Goal: Information Seeking & Learning: Check status

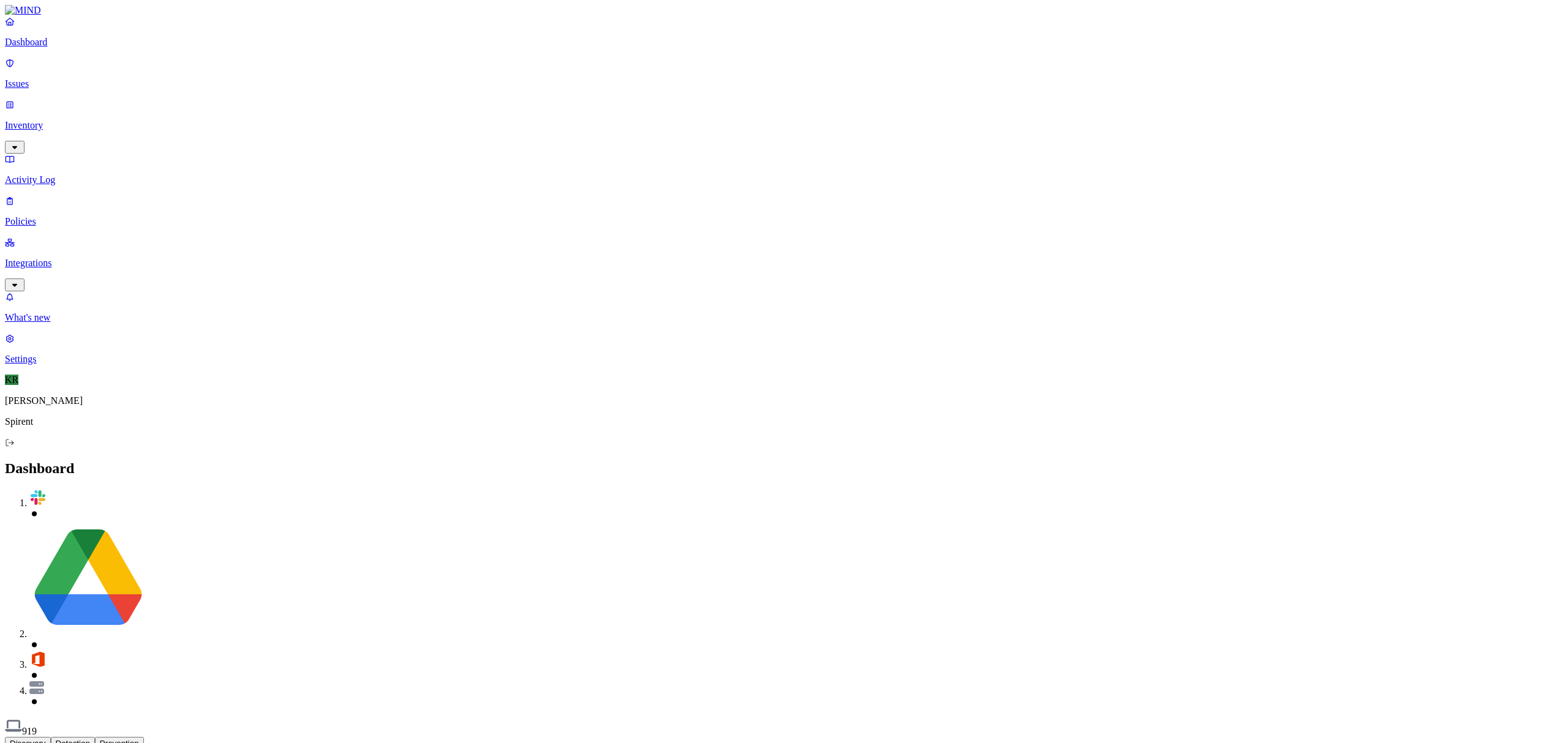
click at [49, 82] on link "Issues" at bounding box center [784, 73] width 1558 height 32
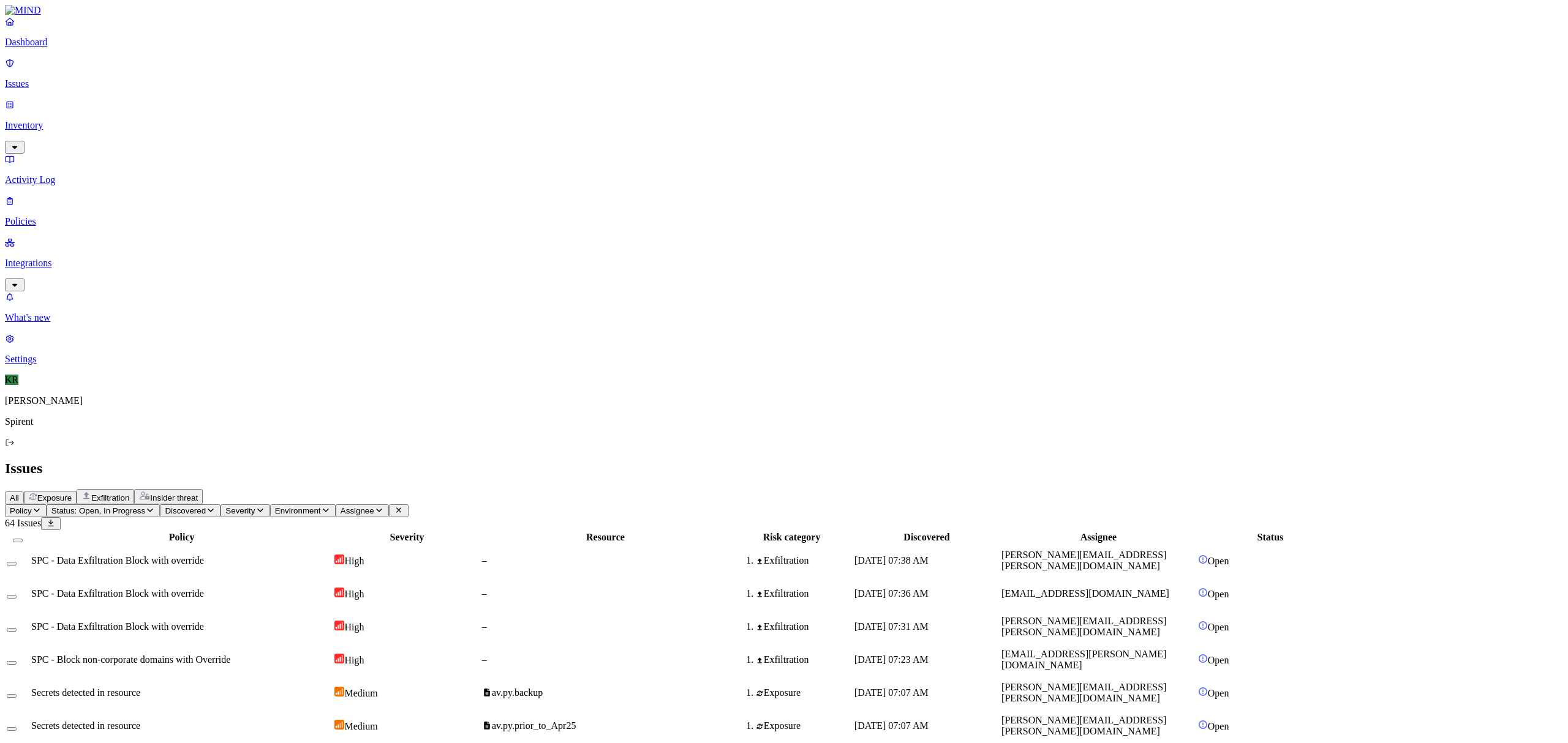
click at [42, 47] on p "Dashboard" at bounding box center [784, 42] width 1558 height 11
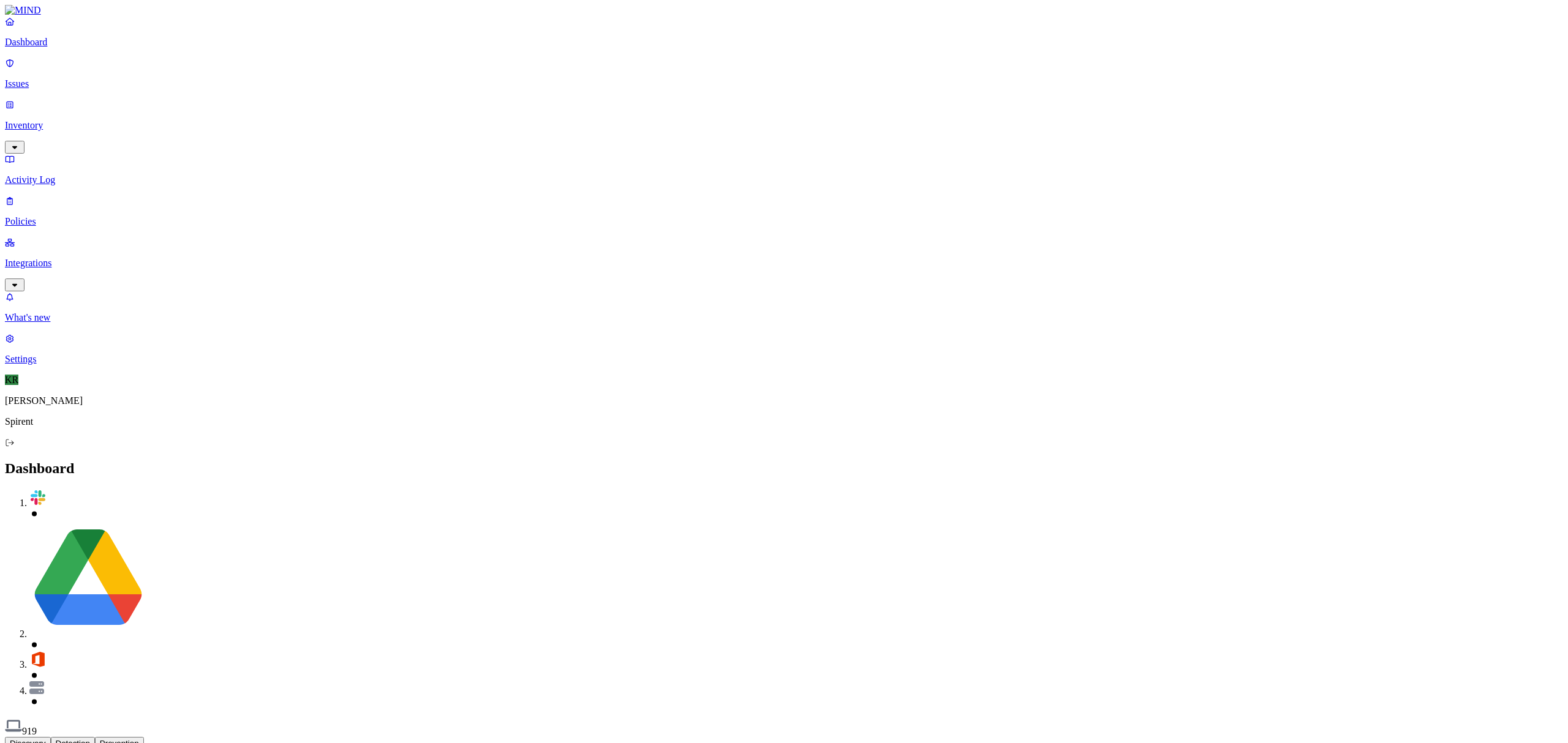
click at [49, 120] on p "Inventory" at bounding box center [784, 126] width 1558 height 11
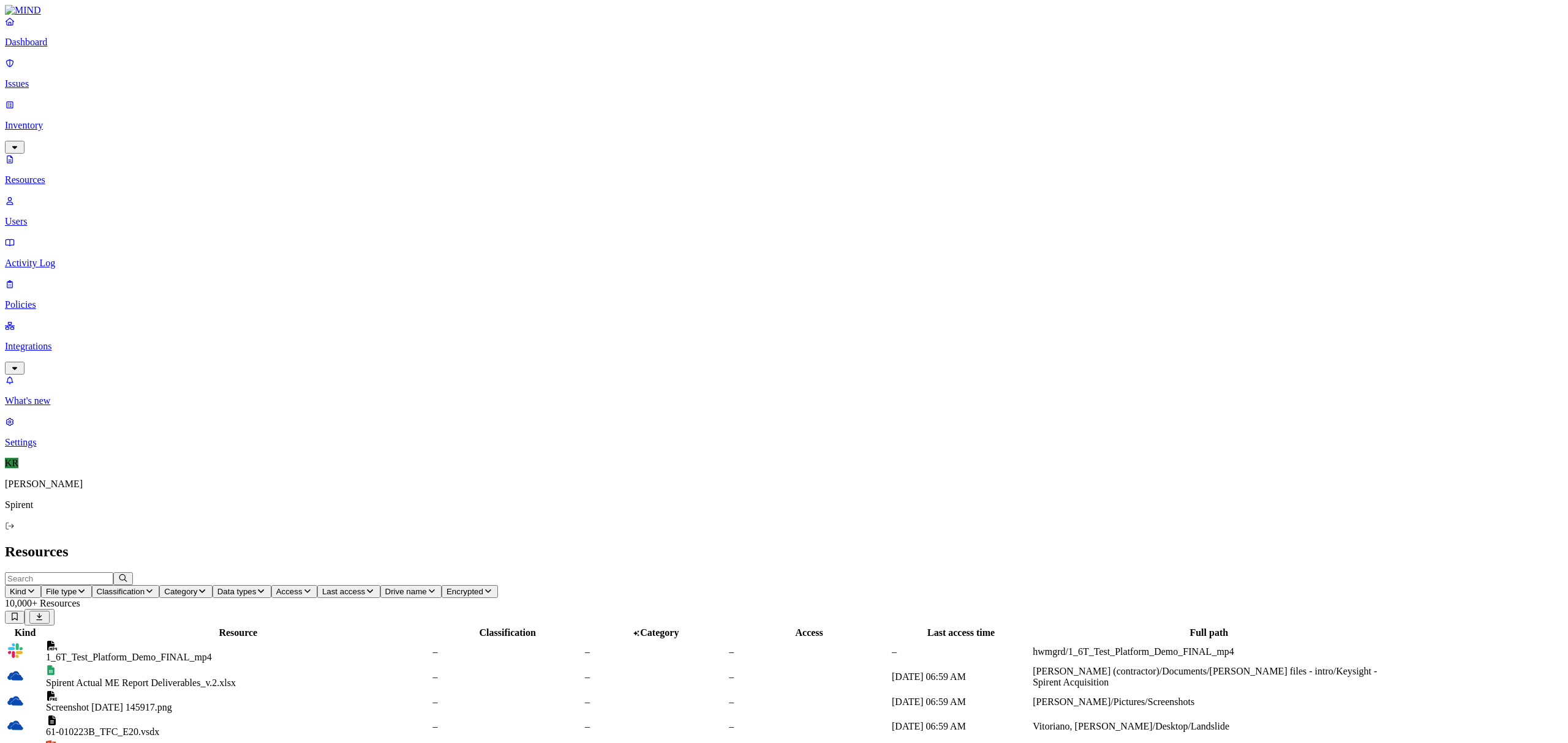
click at [49, 341] on p "Integrations" at bounding box center [784, 346] width 1558 height 11
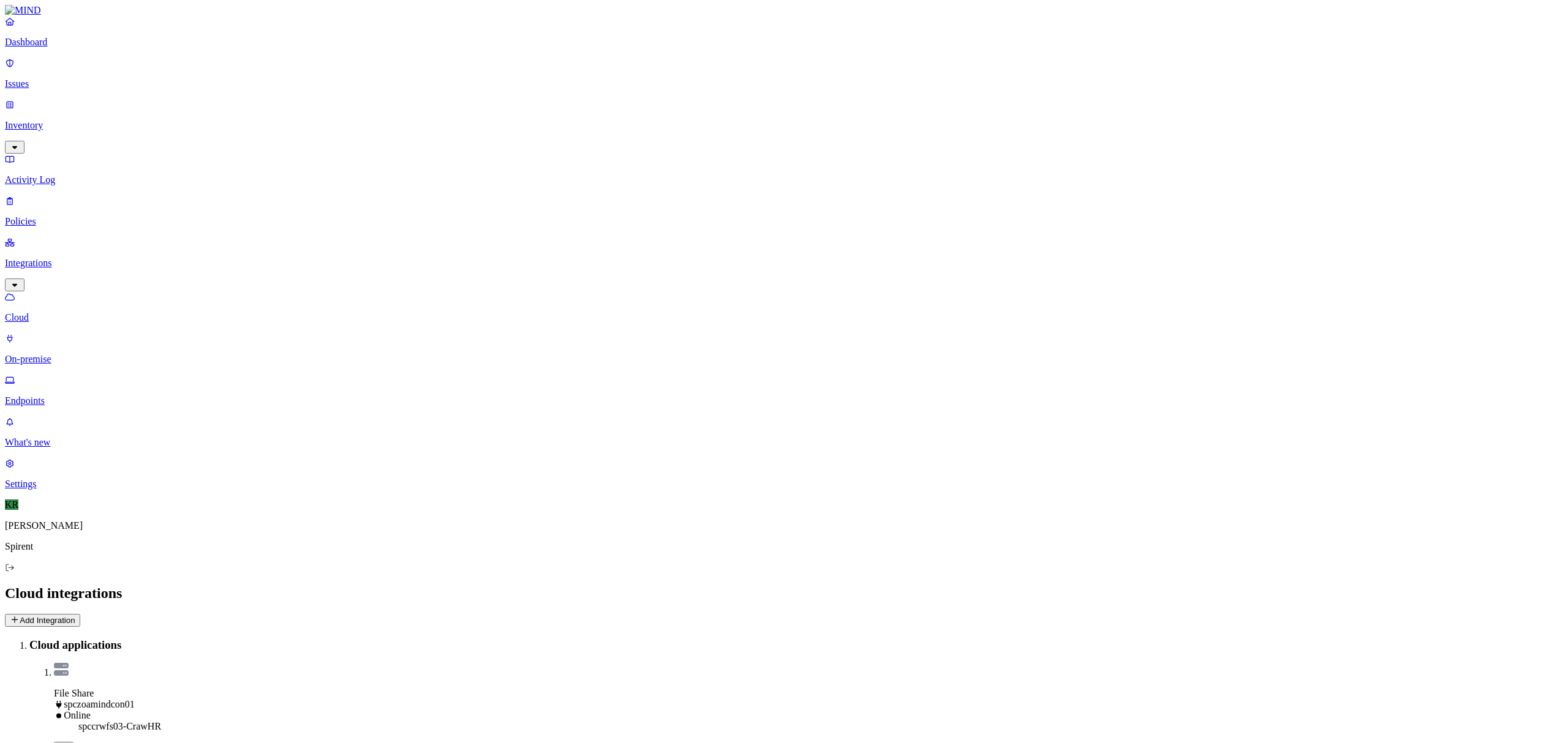
click at [67, 395] on p "Endpoints" at bounding box center [784, 401] width 1558 height 11
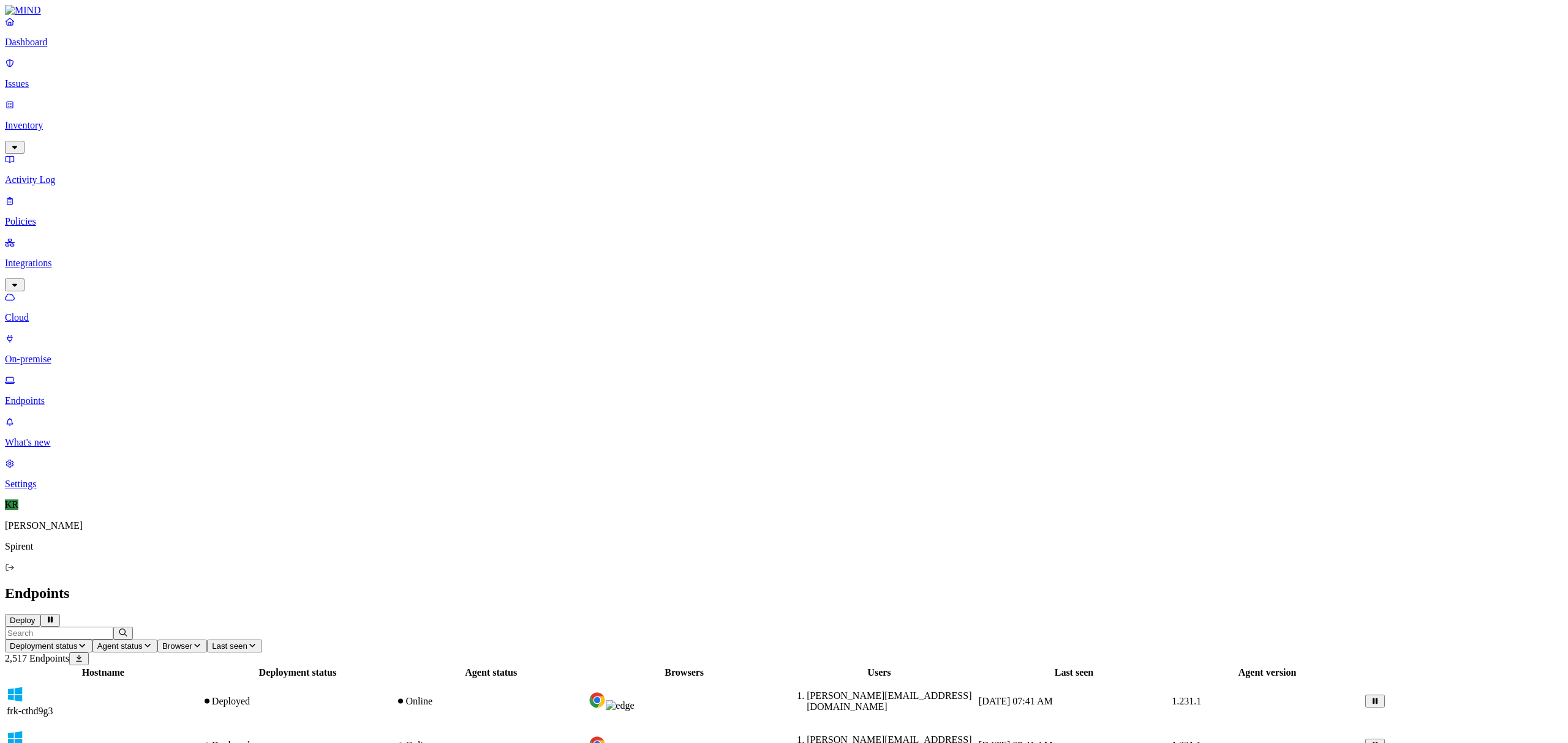
click at [143, 642] on span "Agent status" at bounding box center [120, 646] width 46 height 9
click at [367, 101] on button "button" at bounding box center [372, 103] width 10 height 4
click at [367, 136] on button "button" at bounding box center [372, 137] width 10 height 4
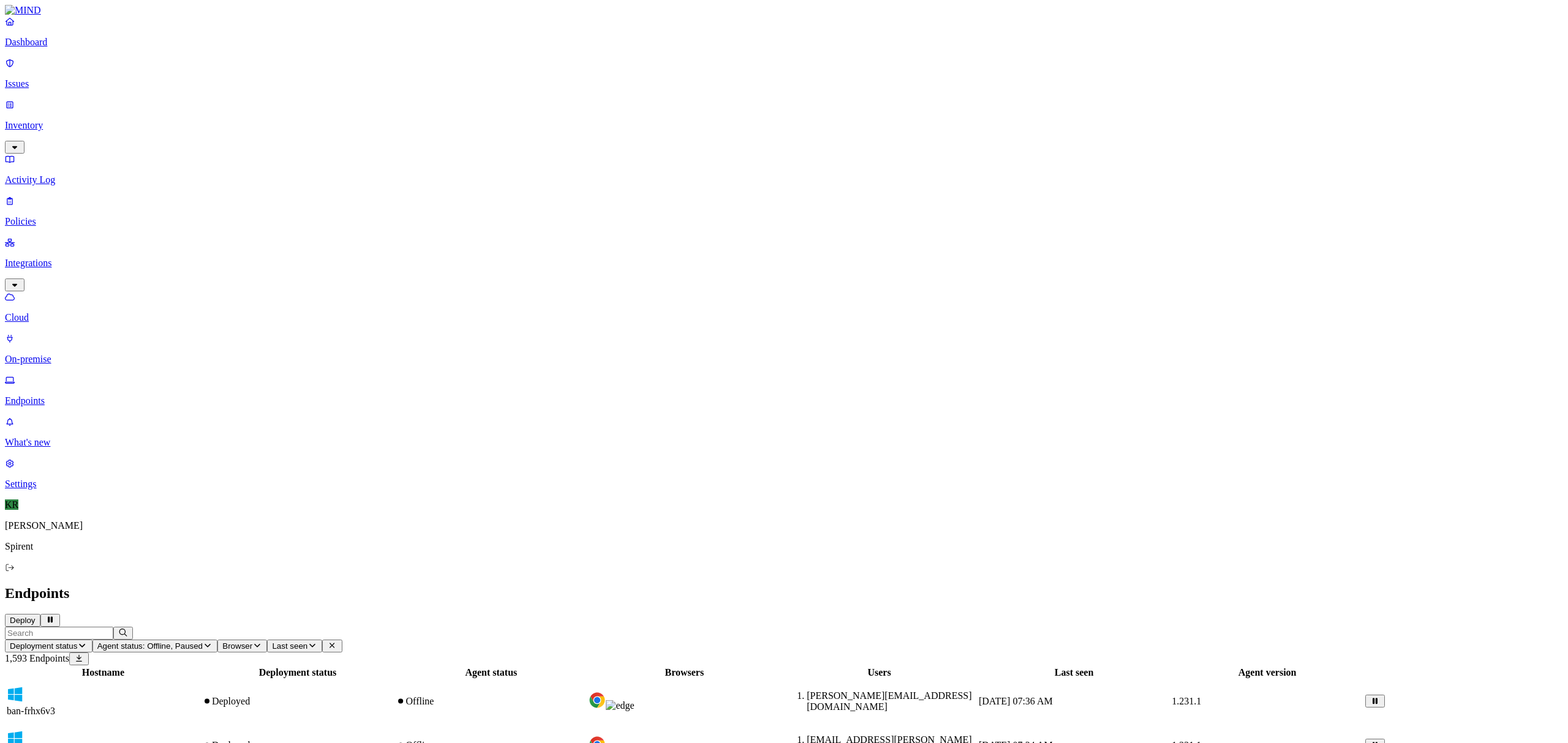
click at [60, 47] on p "Dashboard" at bounding box center [784, 42] width 1558 height 11
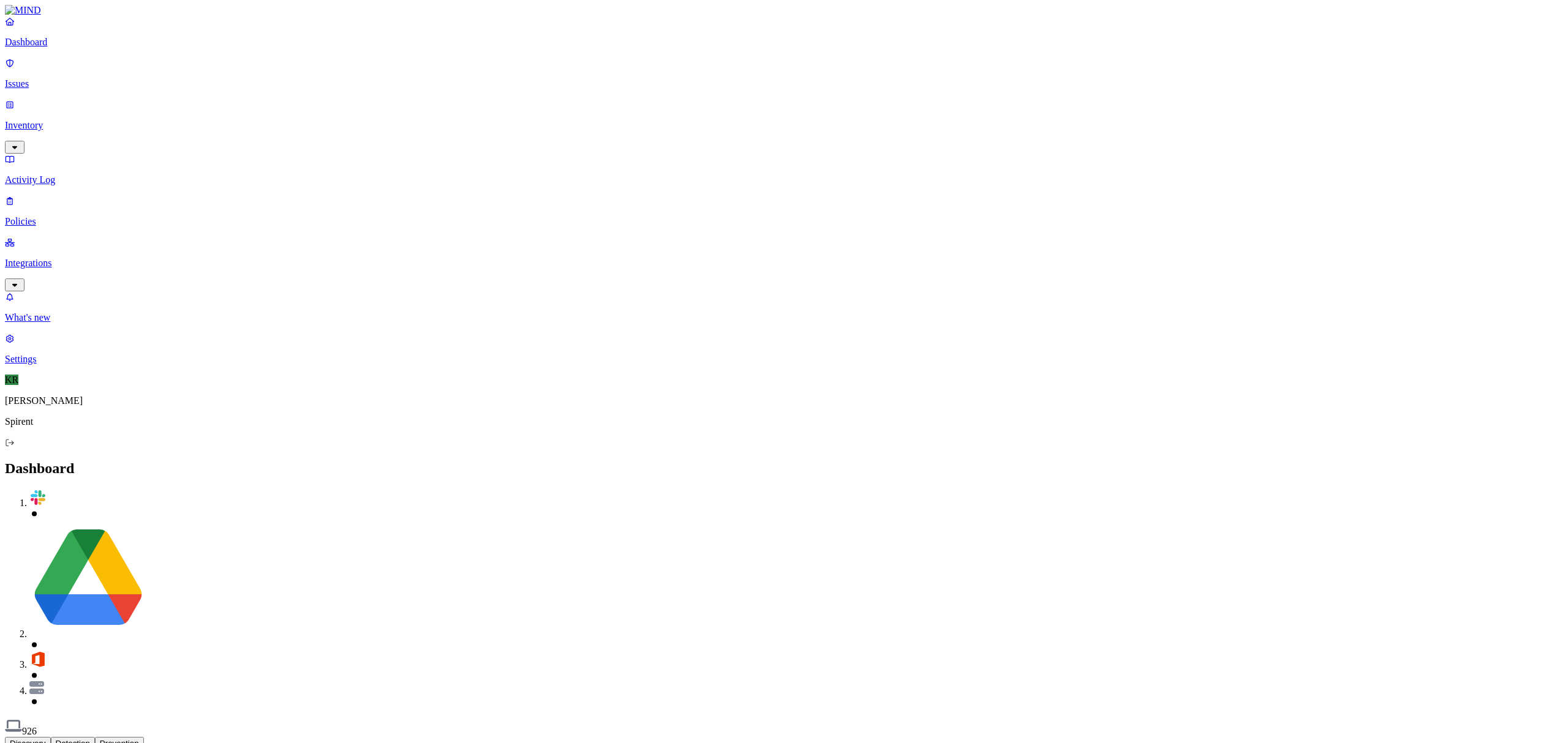
click at [144, 737] on button "Prevention" at bounding box center [119, 743] width 49 height 13
click at [95, 737] on button "Detection" at bounding box center [73, 743] width 44 height 13
click at [42, 216] on p "Policies" at bounding box center [784, 221] width 1558 height 11
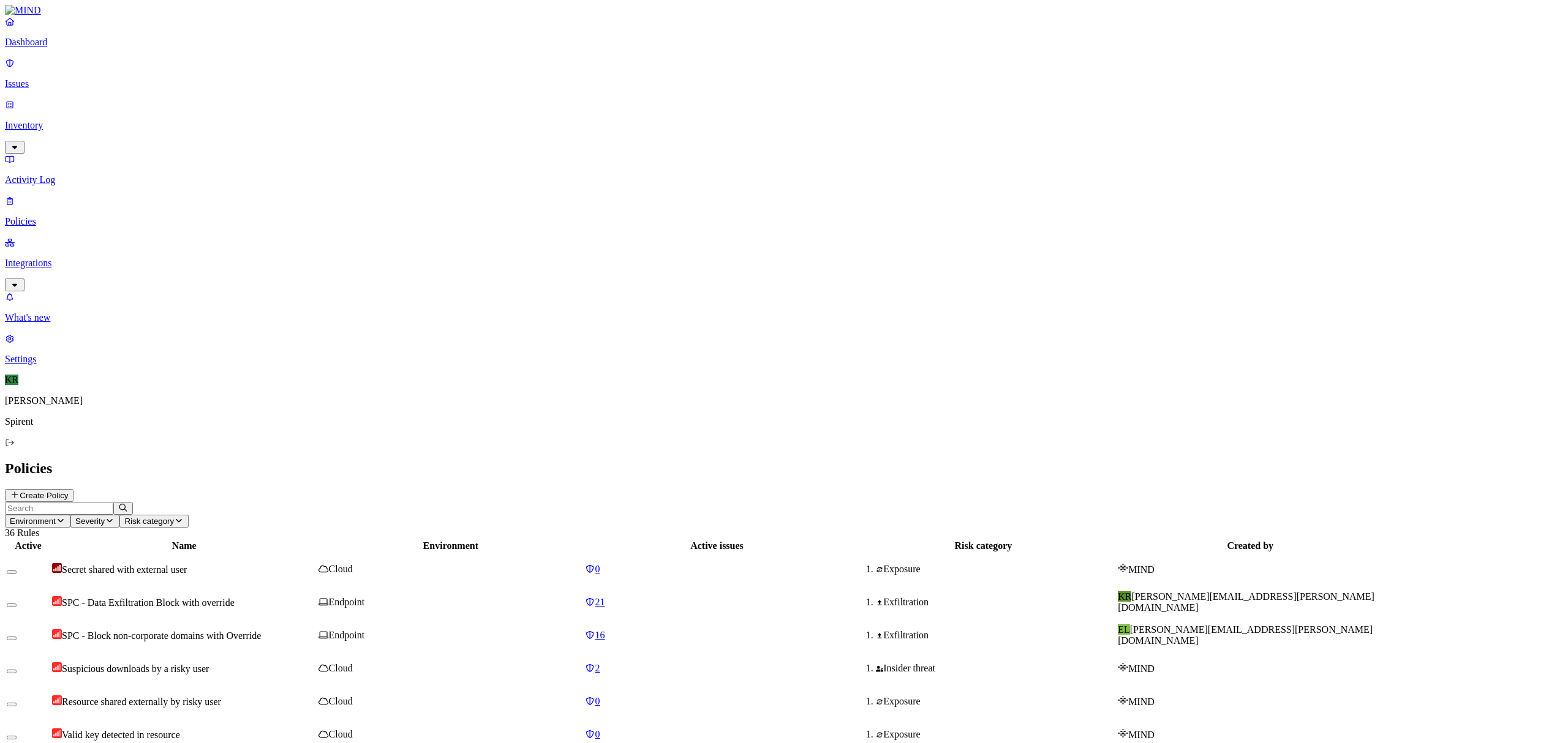
scroll to position [110, 0]
click at [36, 47] on p "Dashboard" at bounding box center [784, 42] width 1558 height 11
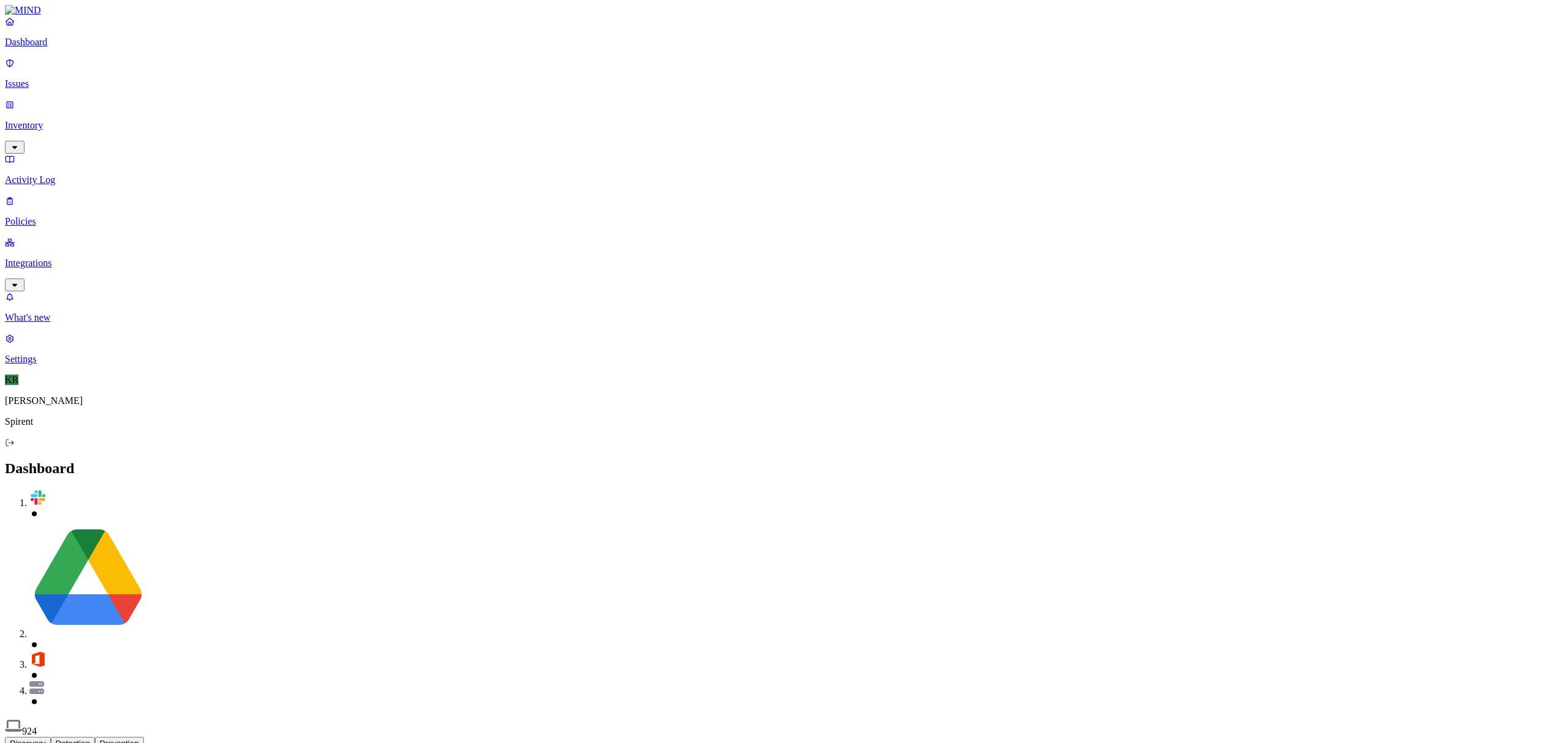
click at [95, 737] on button "Detection" at bounding box center [73, 743] width 44 height 13
click at [144, 737] on button "Prevention" at bounding box center [119, 743] width 49 height 13
drag, startPoint x: 31, startPoint y: 69, endPoint x: 42, endPoint y: 71, distance: 11.2
click at [31, 78] on p "Issues" at bounding box center [784, 84] width 1558 height 11
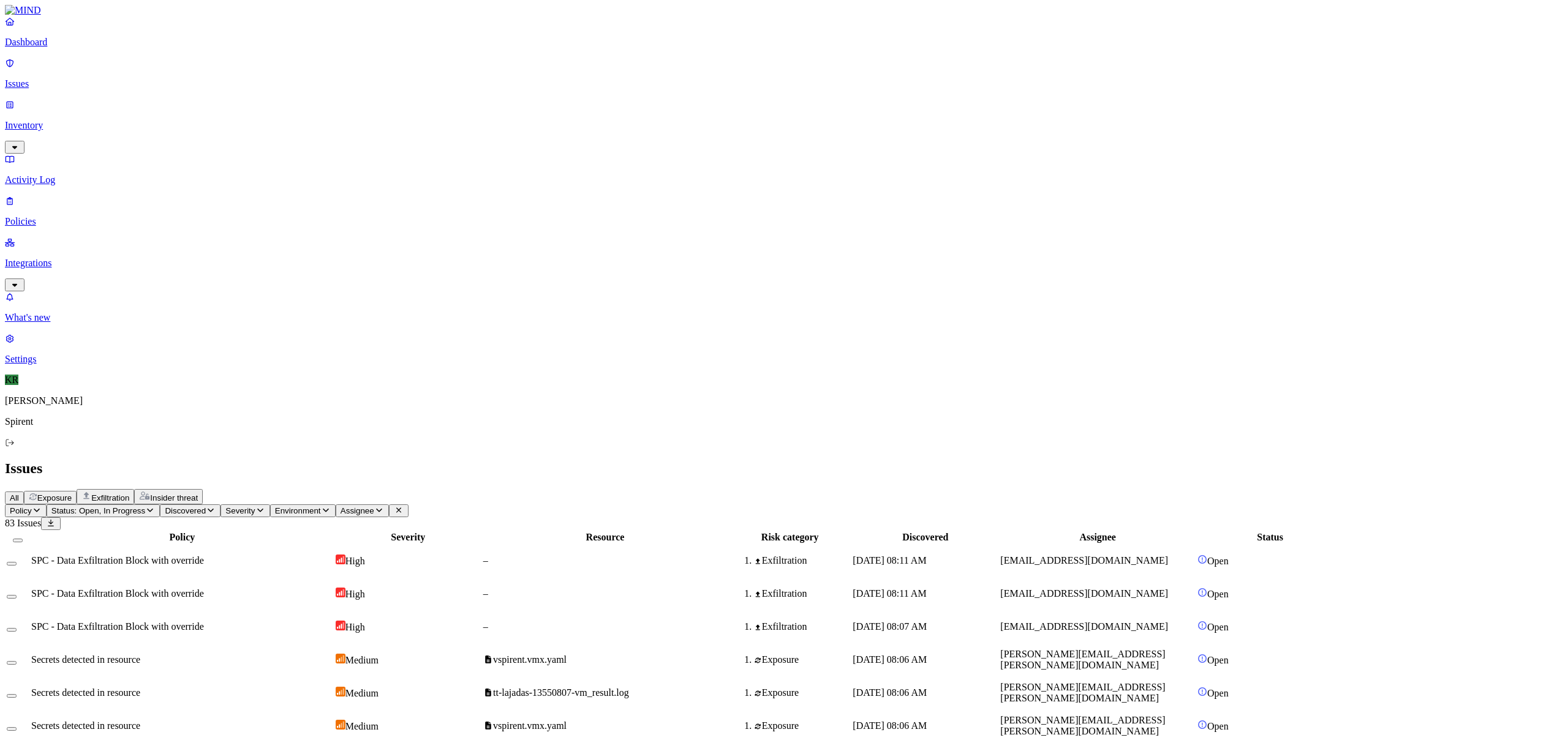
click at [42, 175] on p "Activity Log" at bounding box center [784, 180] width 1558 height 11
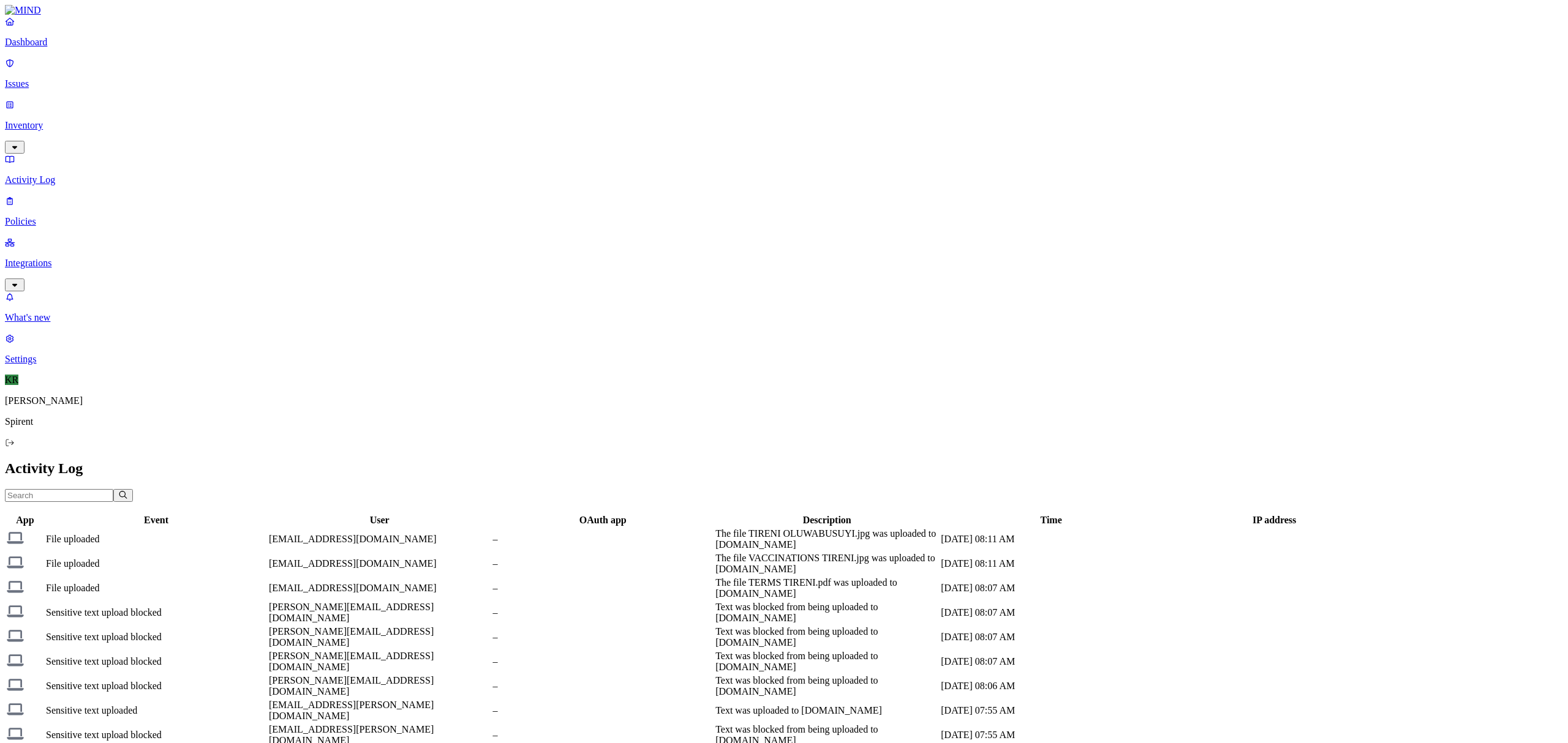
click at [45, 120] on p "Inventory" at bounding box center [784, 126] width 1558 height 11
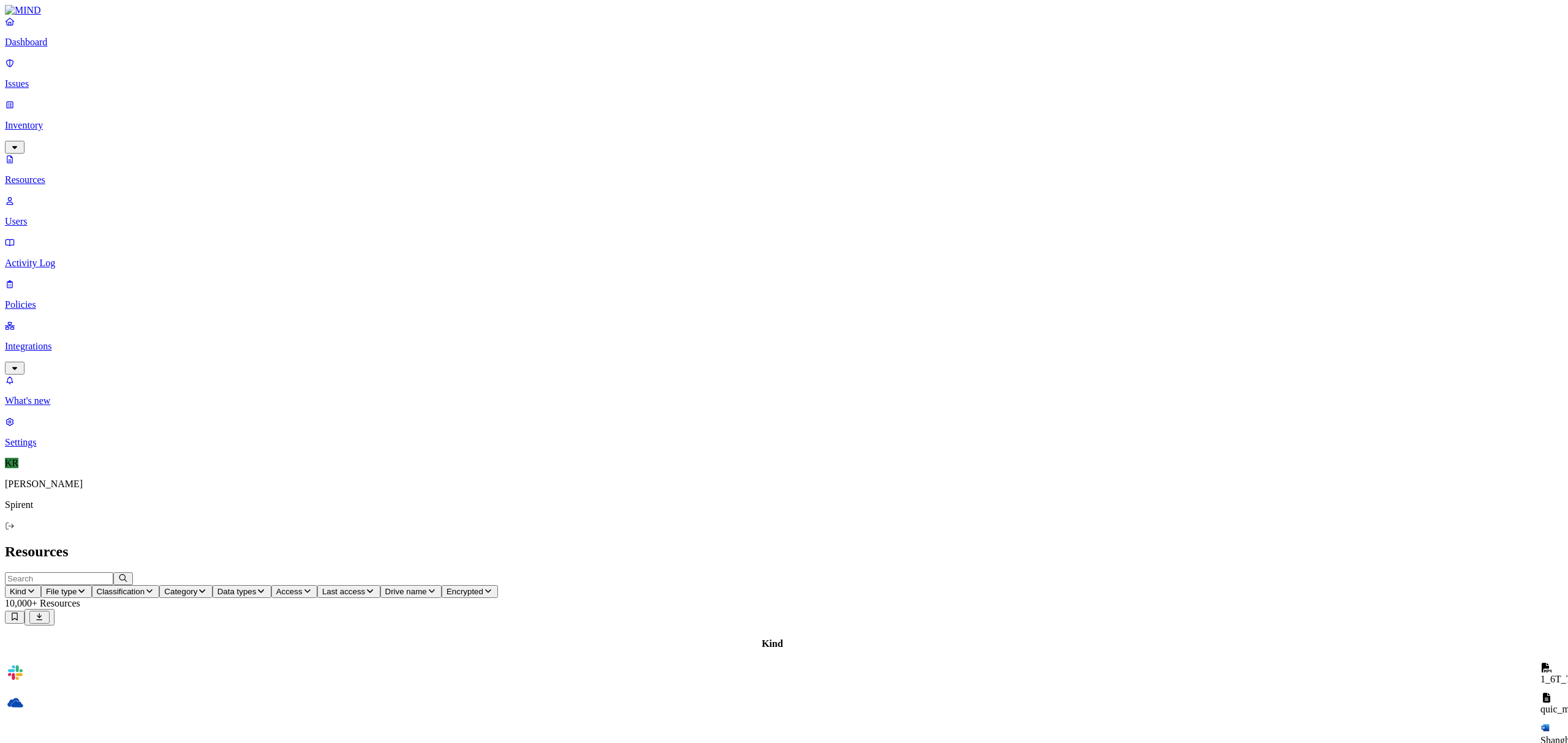
click at [60, 47] on p "Dashboard" at bounding box center [784, 42] width 1558 height 11
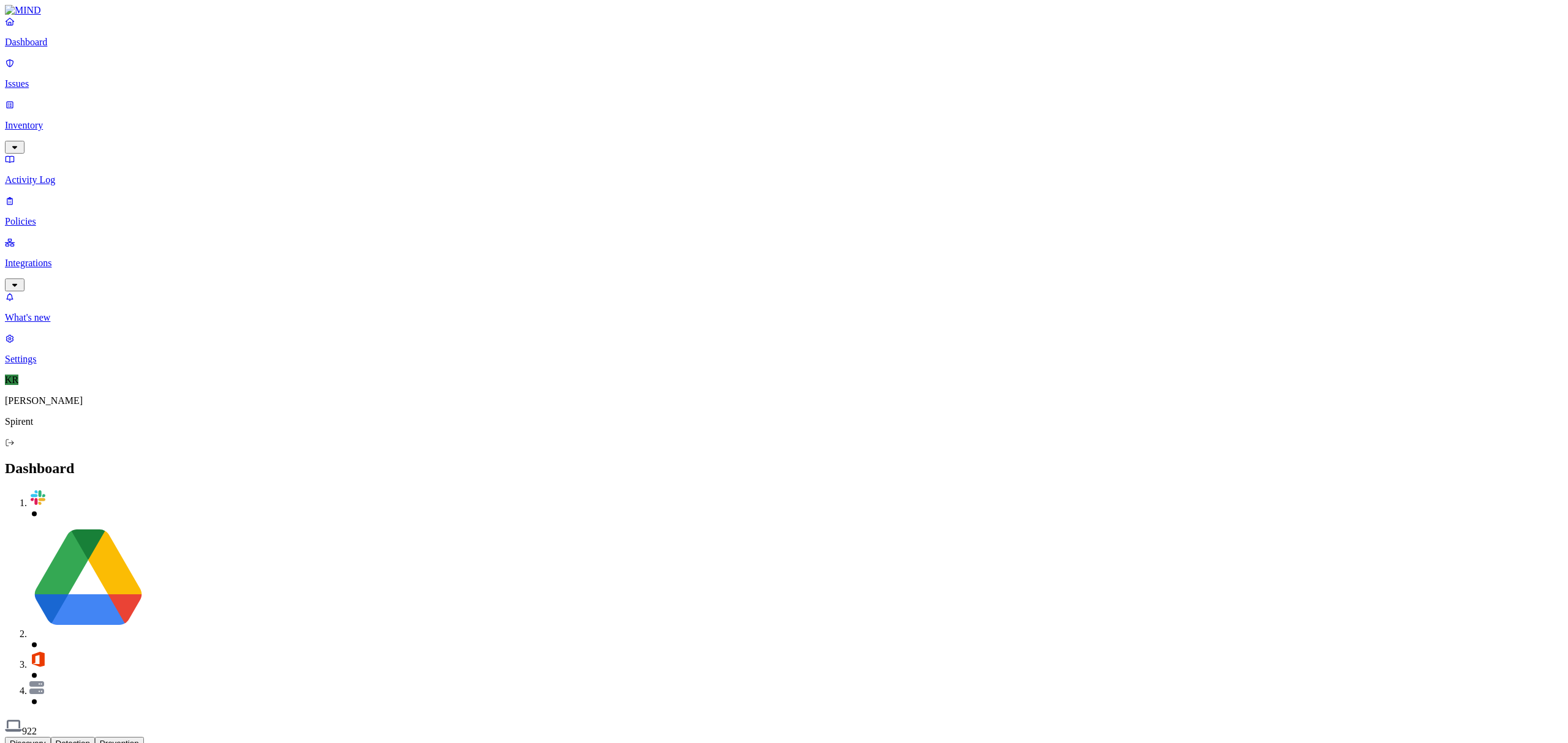
click at [144, 737] on button "Prevention" at bounding box center [119, 743] width 49 height 13
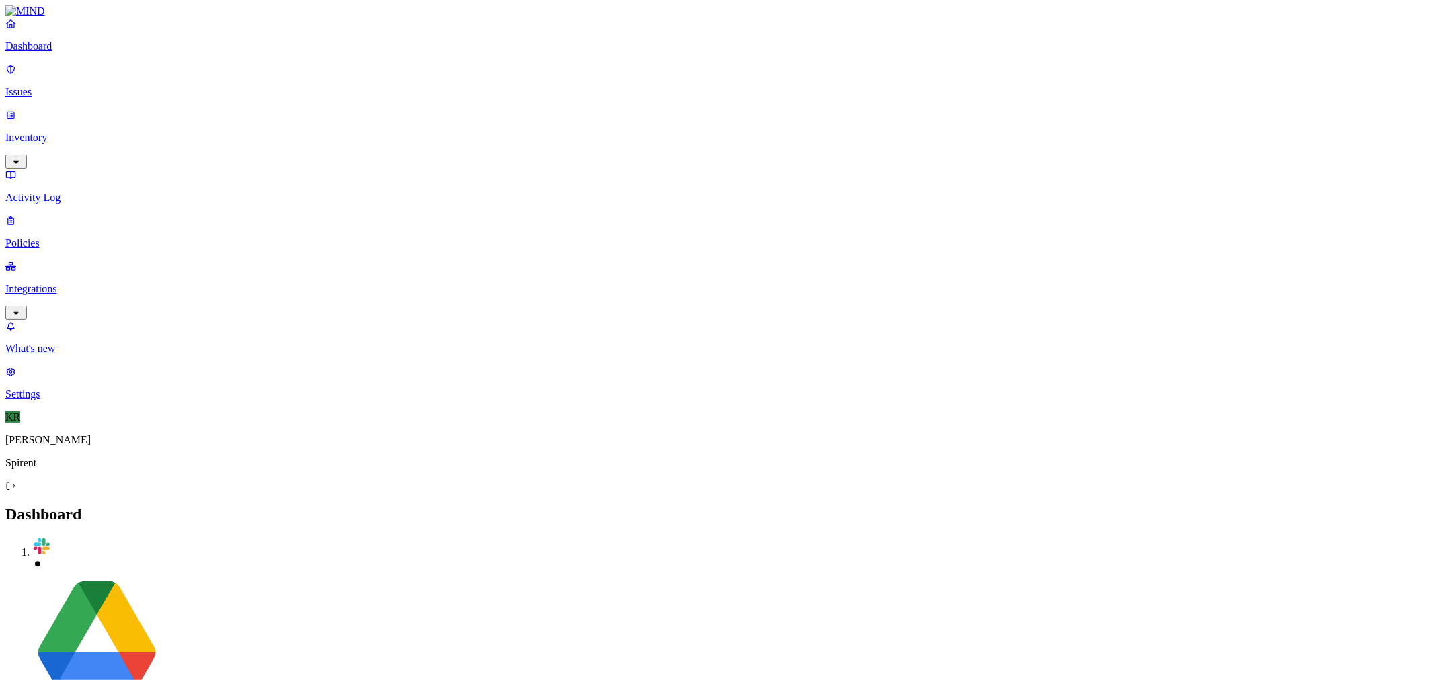
drag, startPoint x: 1710, startPoint y: 0, endPoint x: 1113, endPoint y: 48, distance: 599.6
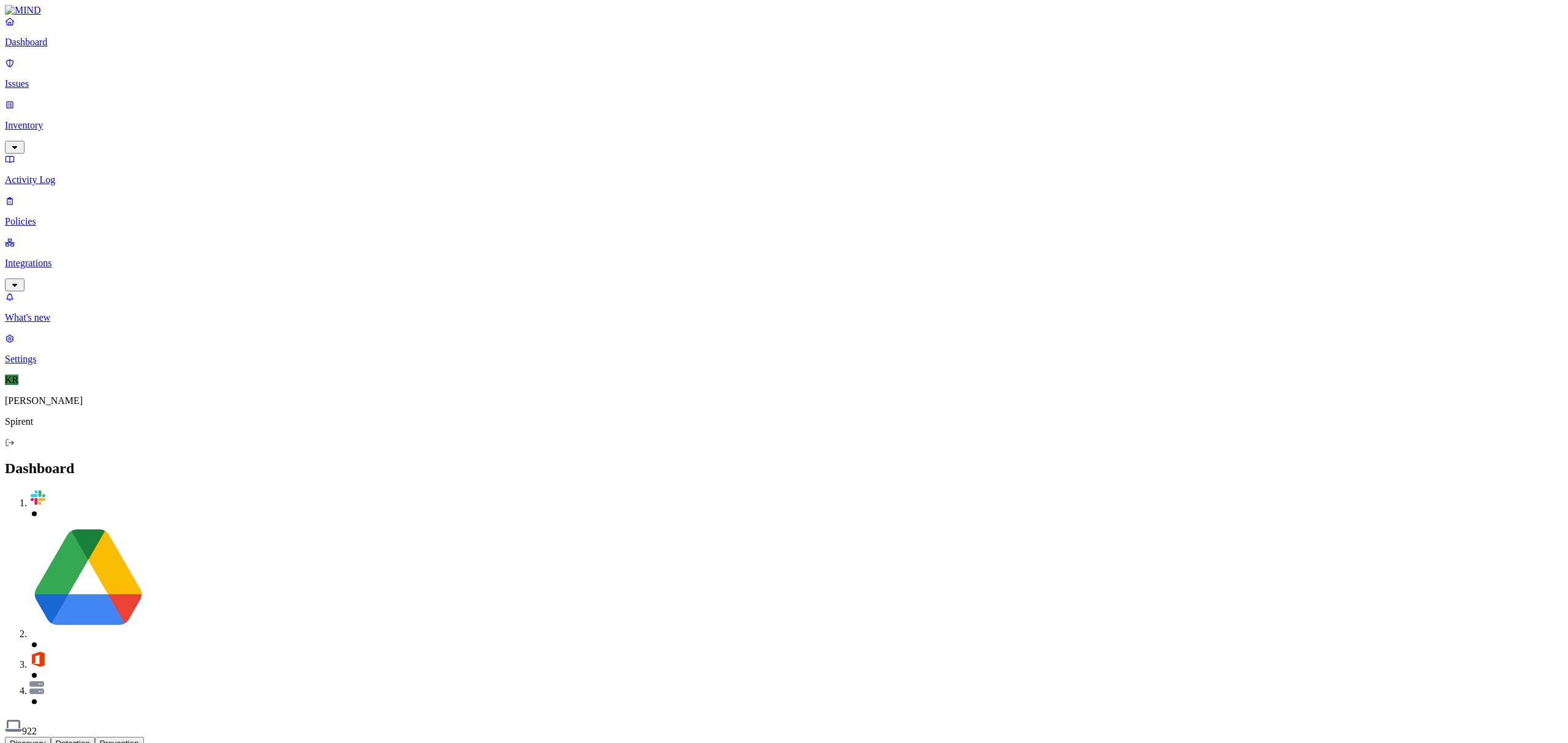
drag, startPoint x: 1259, startPoint y: 1, endPoint x: 1177, endPoint y: 35, distance: 88.8
click at [1177, 461] on div "Dashboard 922" at bounding box center [784, 599] width 1558 height 277
click at [51, 737] on button "Discovery" at bounding box center [27, 743] width 46 height 13
click at [95, 737] on button "Detection" at bounding box center [73, 743] width 44 height 13
click at [36, 726] on span "922" at bounding box center [29, 730] width 15 height 10
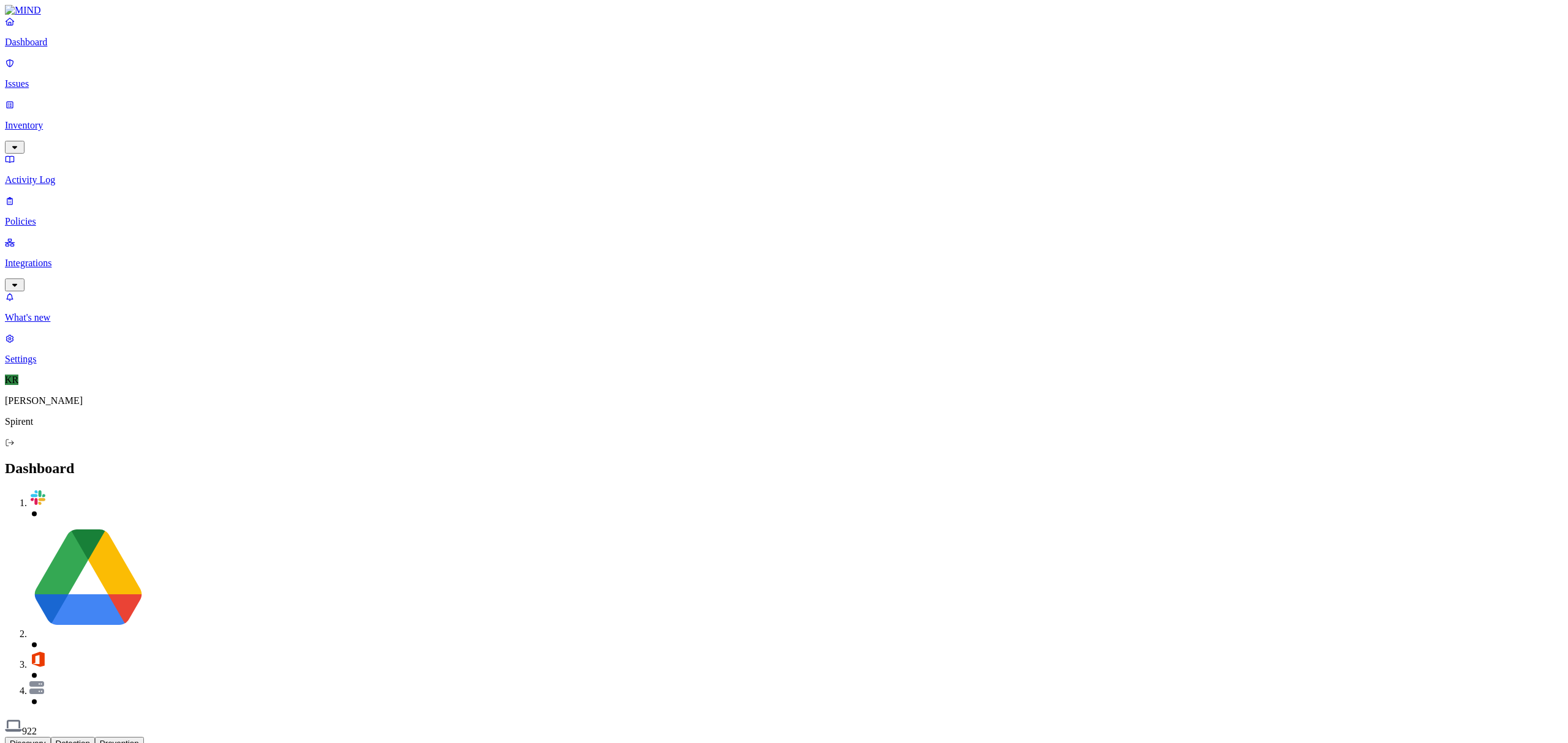
click at [79, 120] on p "Inventory" at bounding box center [784, 126] width 1558 height 11
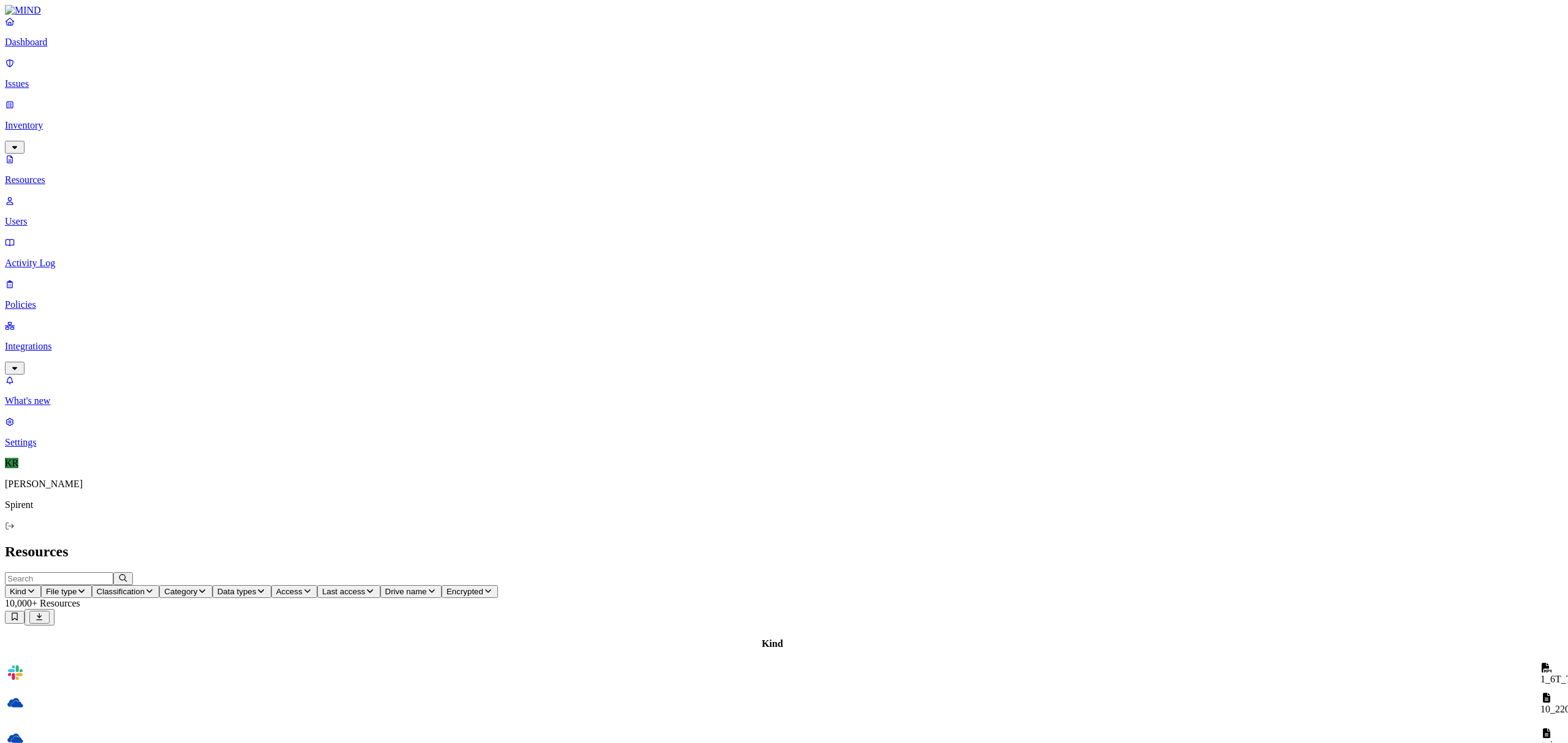
click at [55, 341] on p "Integrations" at bounding box center [784, 346] width 1558 height 11
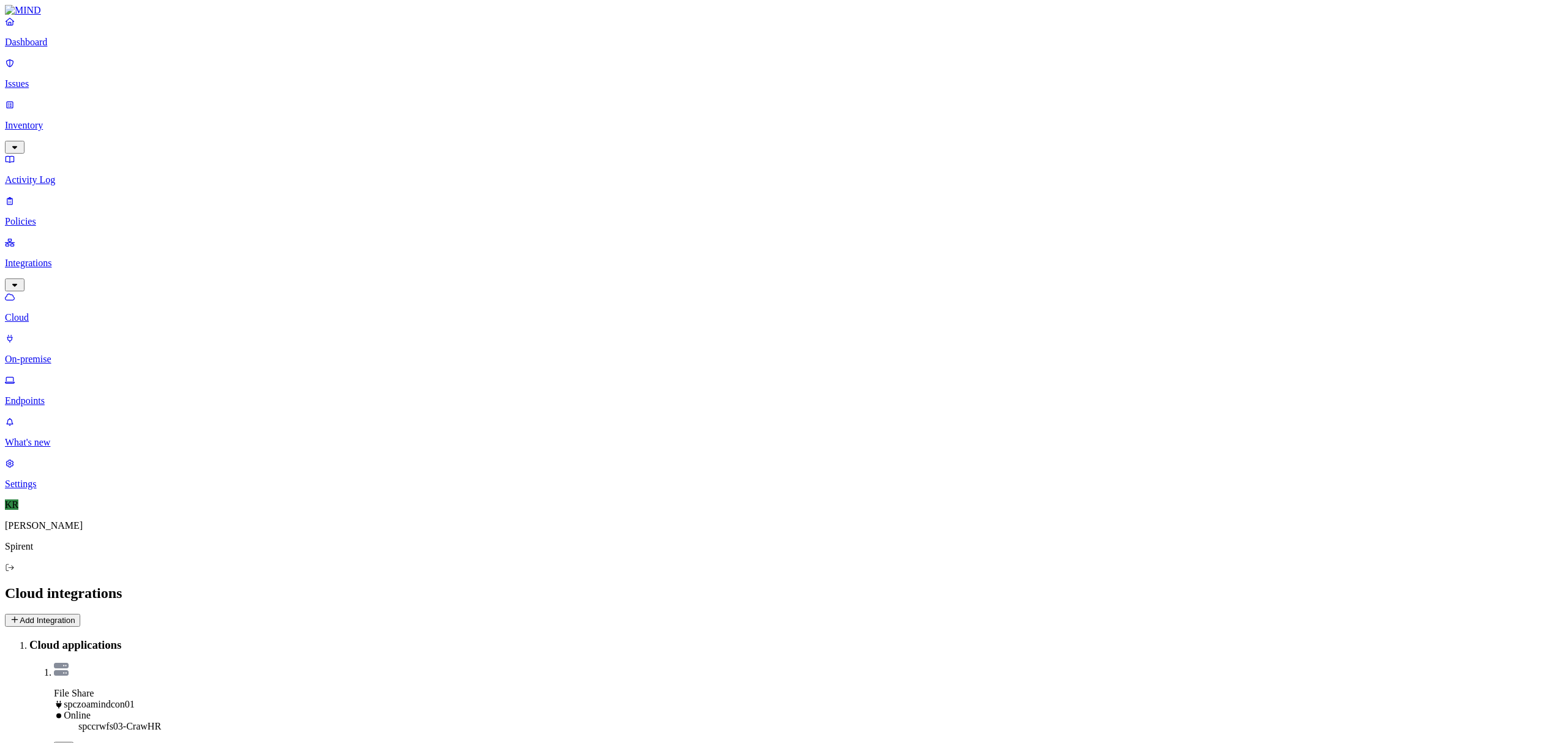
click at [53, 395] on p "Endpoints" at bounding box center [784, 401] width 1558 height 11
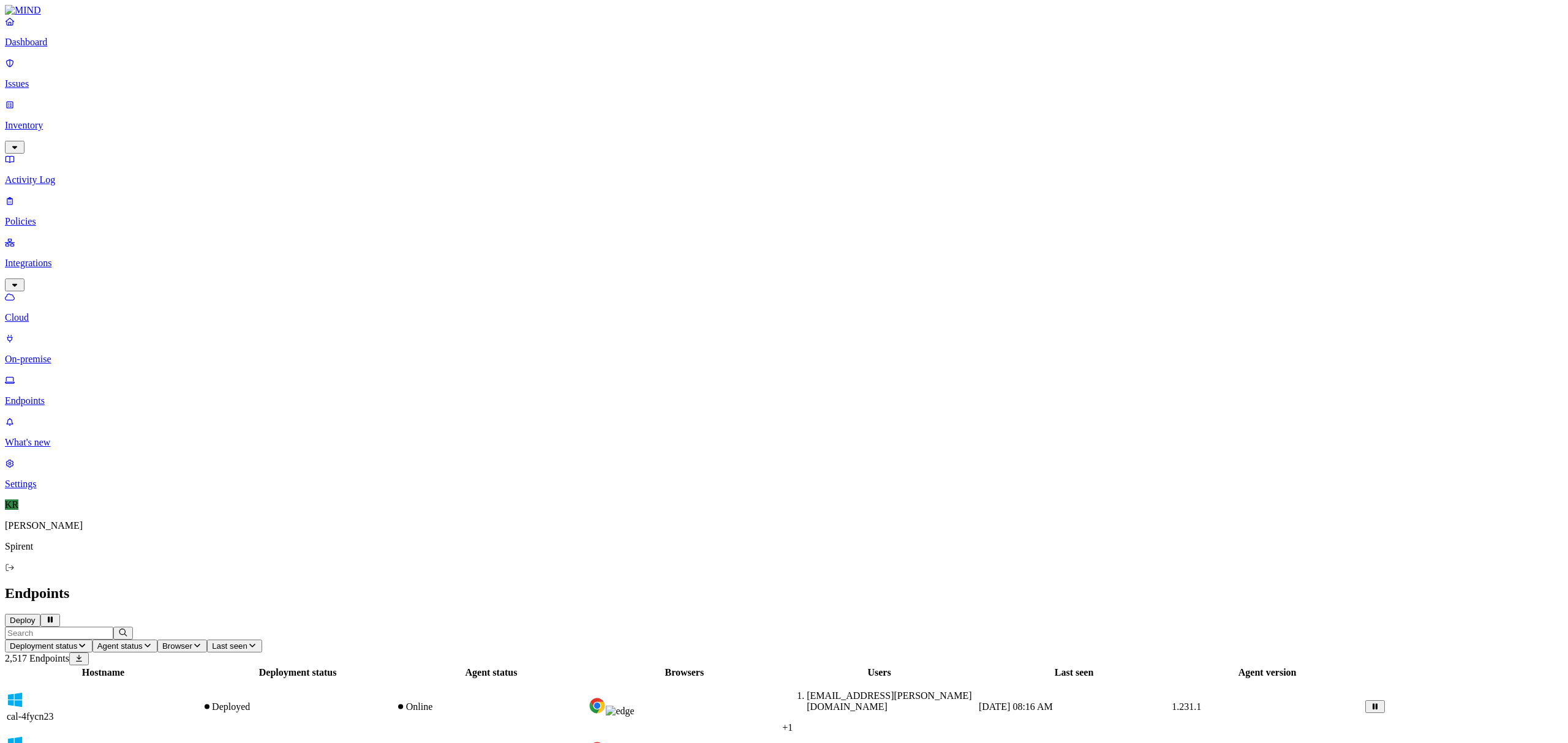
click at [143, 642] on span "Agent status" at bounding box center [120, 646] width 46 height 9
click at [367, 138] on div "Paused" at bounding box center [367, 149] width 0 height 22
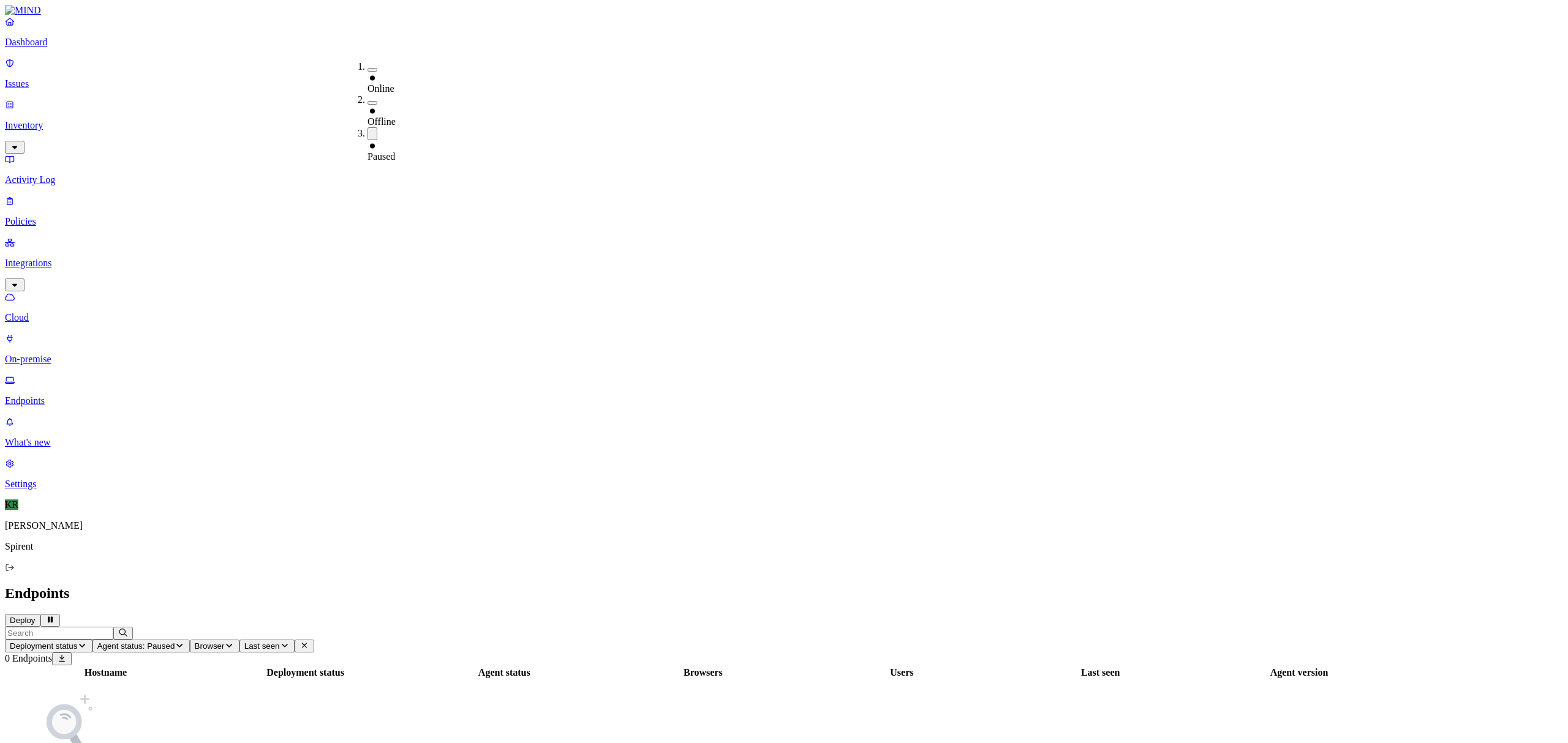
click at [368, 142] on icon at bounding box center [372, 146] width 10 height 8
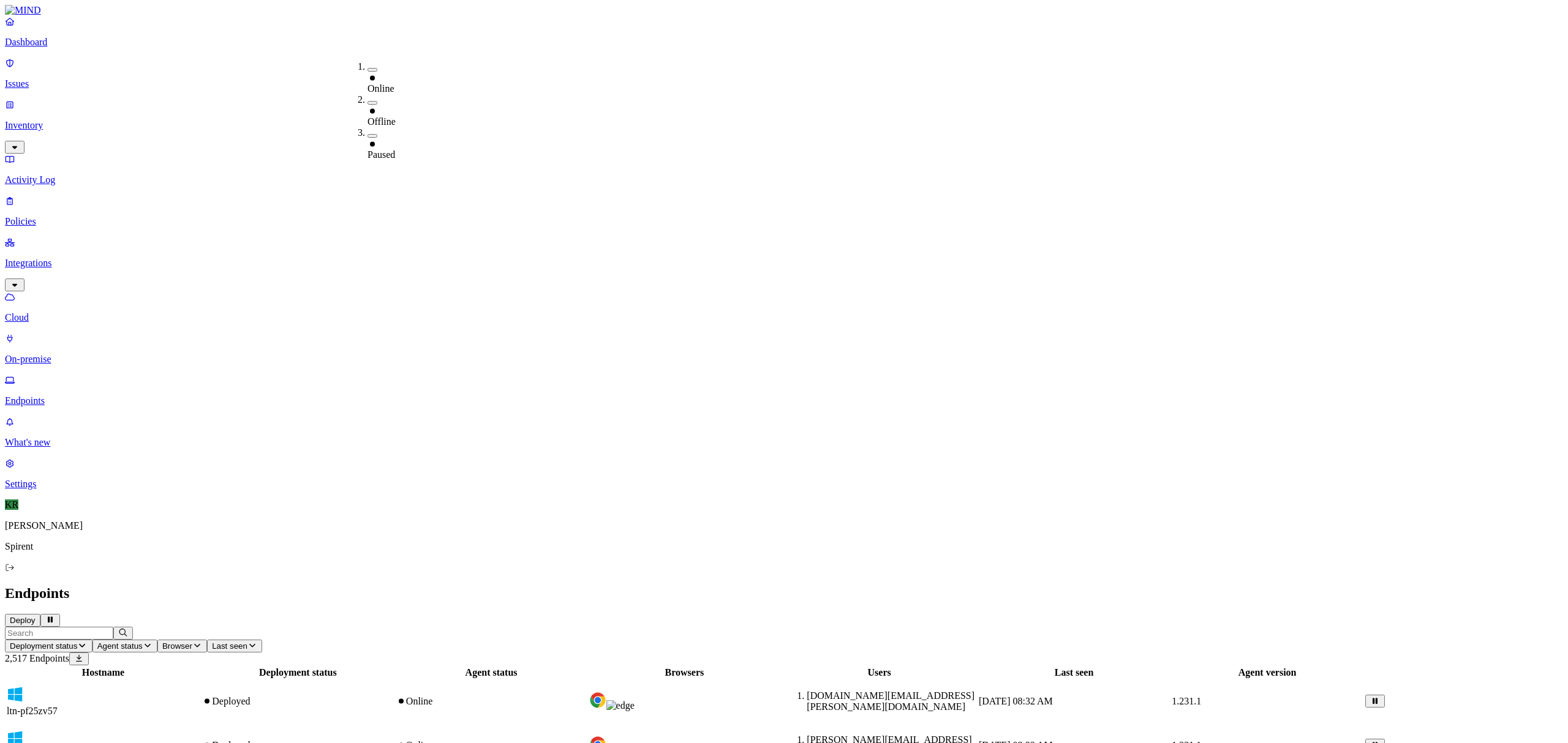
click at [367, 101] on button "button" at bounding box center [372, 103] width 10 height 4
click at [692, 585] on h2 "Endpoints" at bounding box center [784, 594] width 1558 height 16
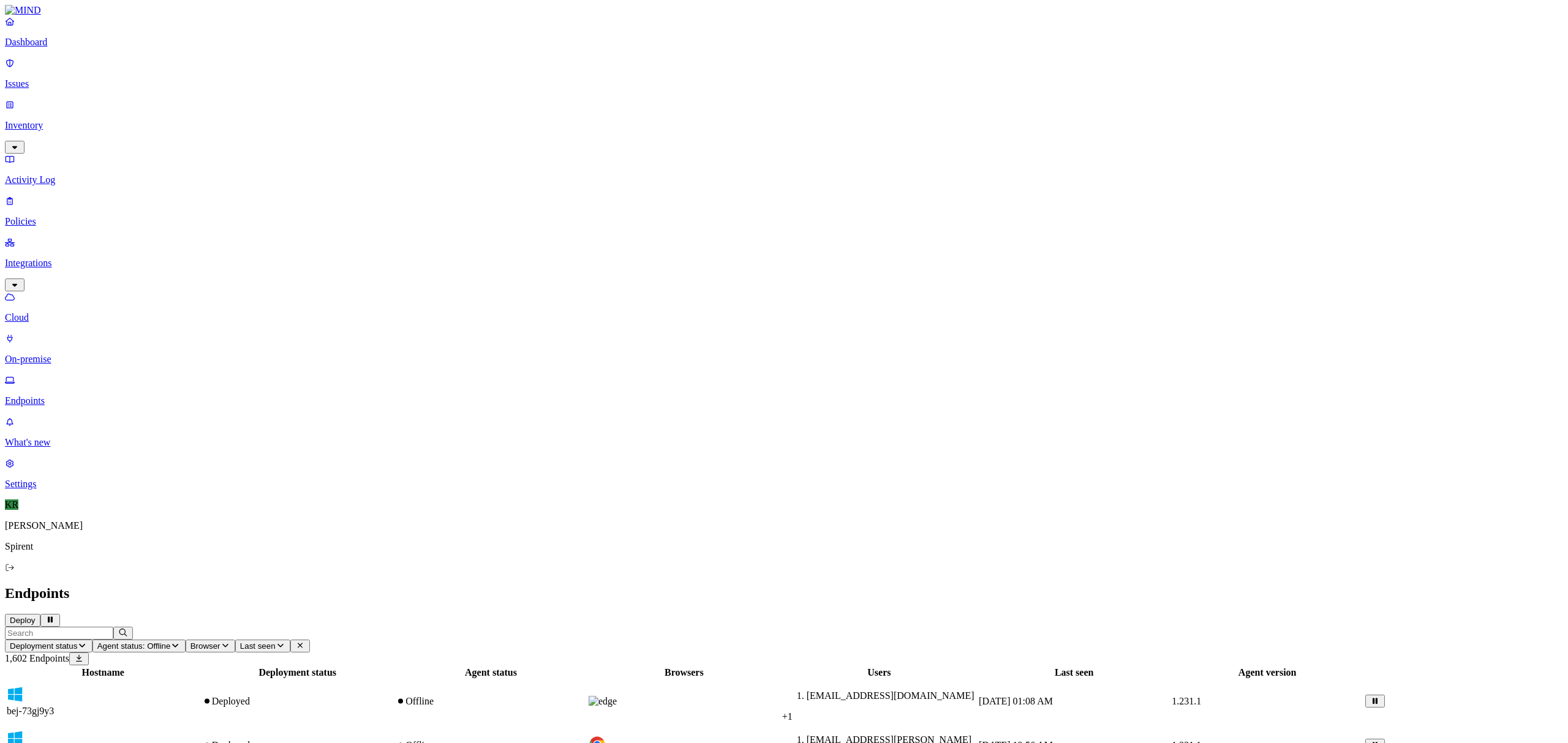
click at [42, 47] on p "Dashboard" at bounding box center [784, 42] width 1558 height 11
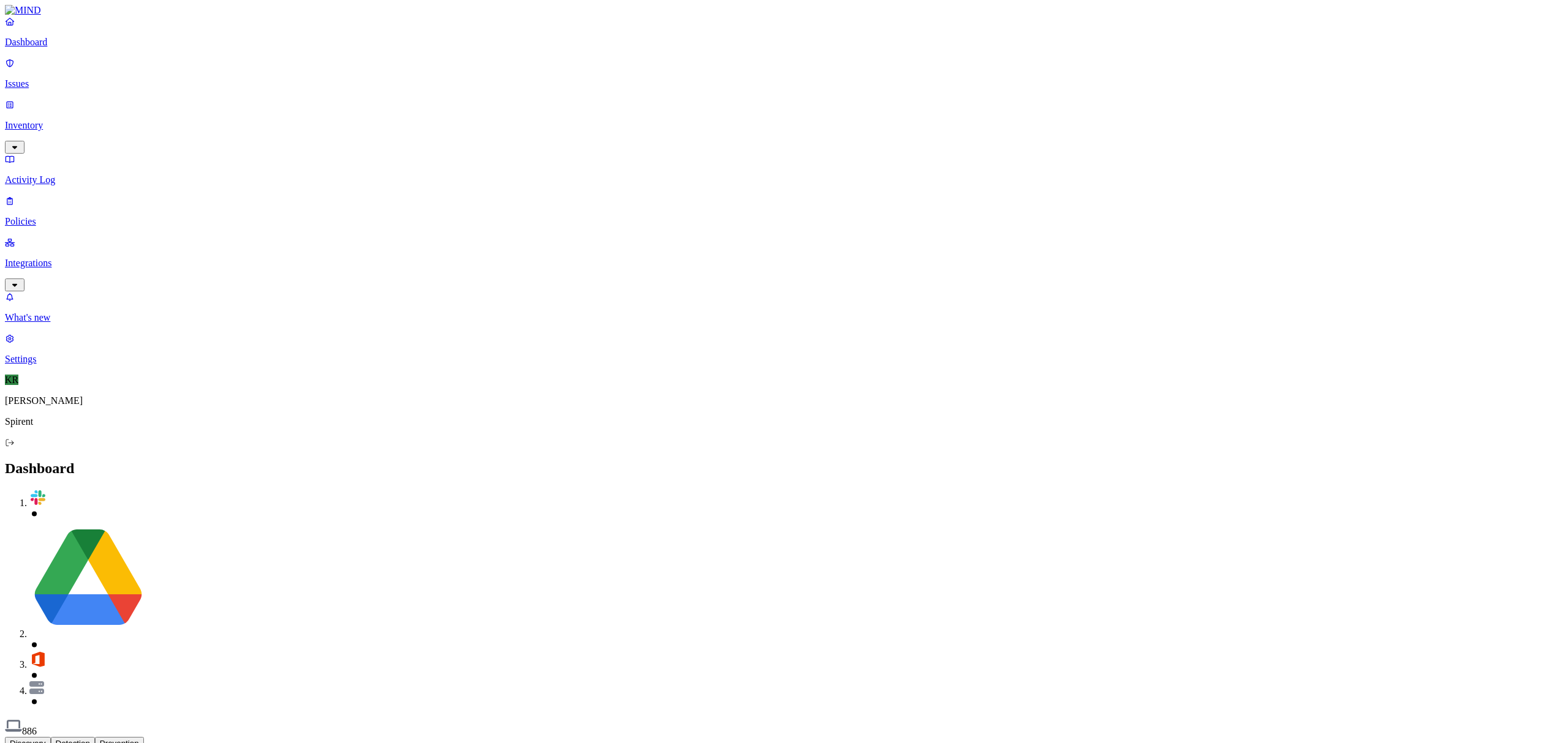
click at [144, 737] on button "Prevention" at bounding box center [119, 743] width 49 height 13
click at [28, 78] on p "Issues" at bounding box center [784, 84] width 1558 height 11
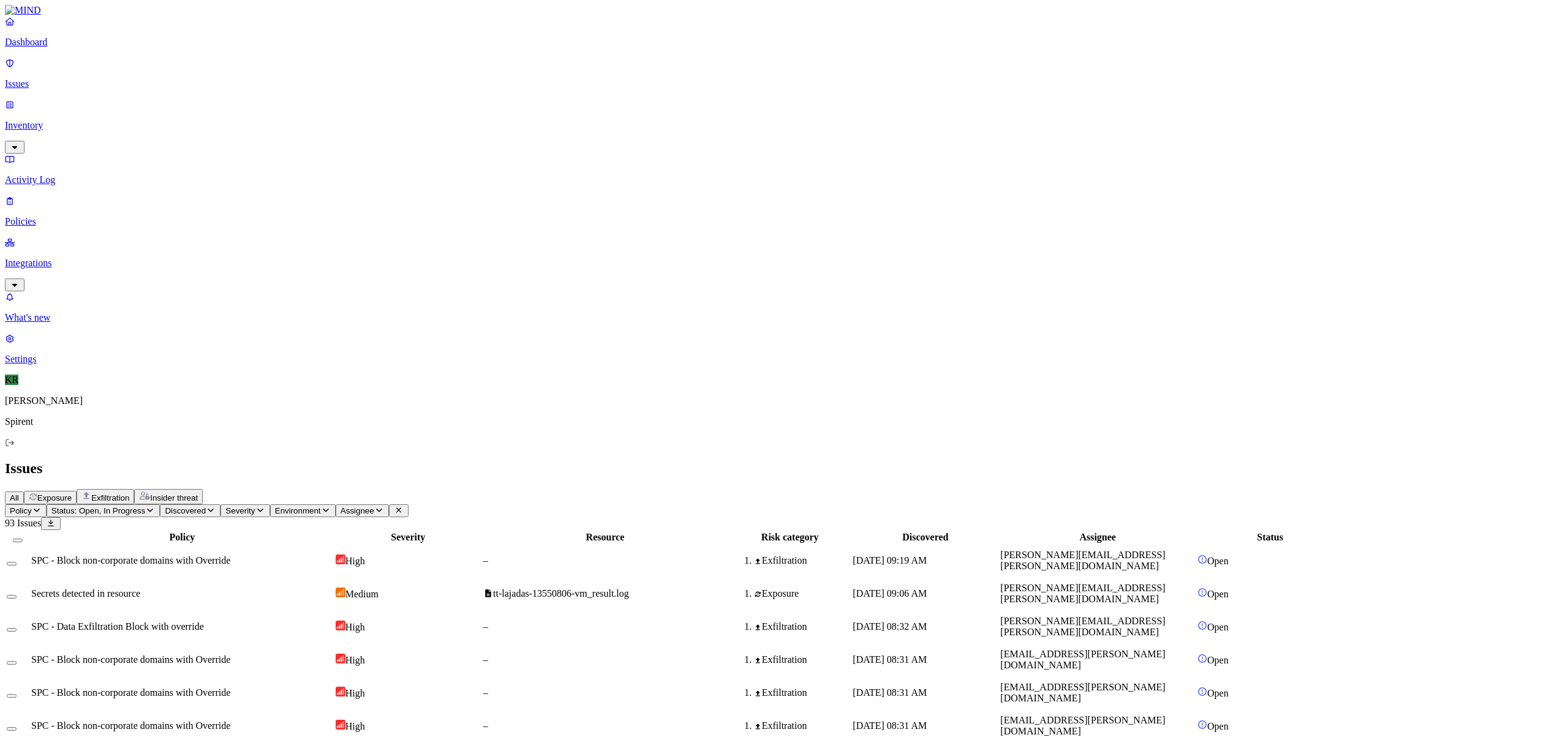
click at [129, 494] on span "Exfiltration" at bounding box center [110, 498] width 38 height 9
